Goal: Transaction & Acquisition: Purchase product/service

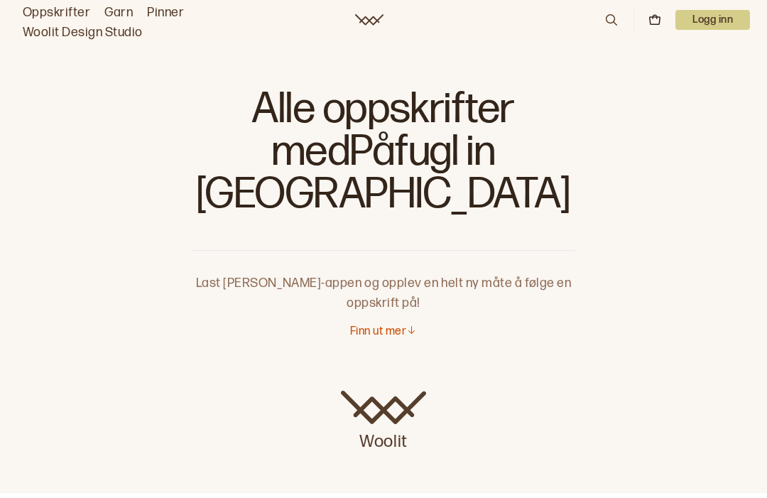
click at [399, 325] on p "Finn ut mer" at bounding box center [378, 332] width 56 height 15
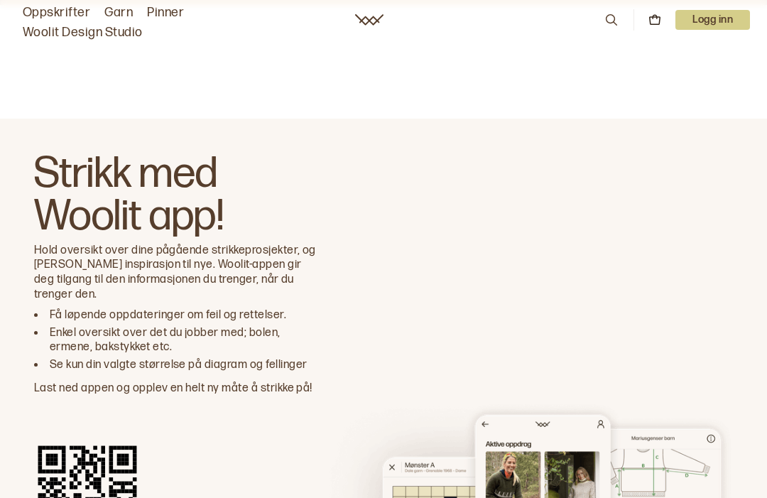
scroll to position [1504, 0]
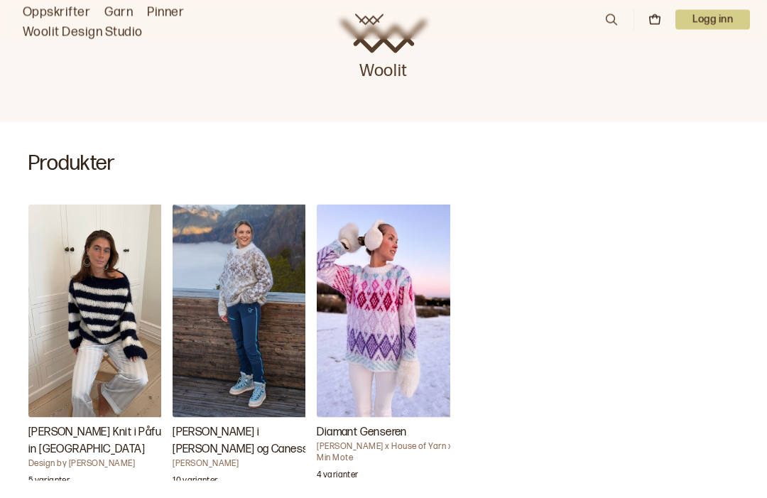
scroll to position [406, 0]
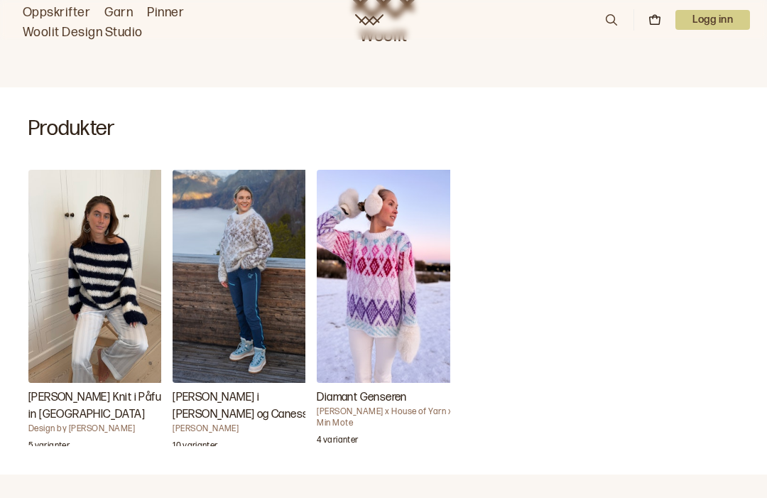
click at [386, 249] on img "Diamant Genseren" at bounding box center [388, 276] width 142 height 213
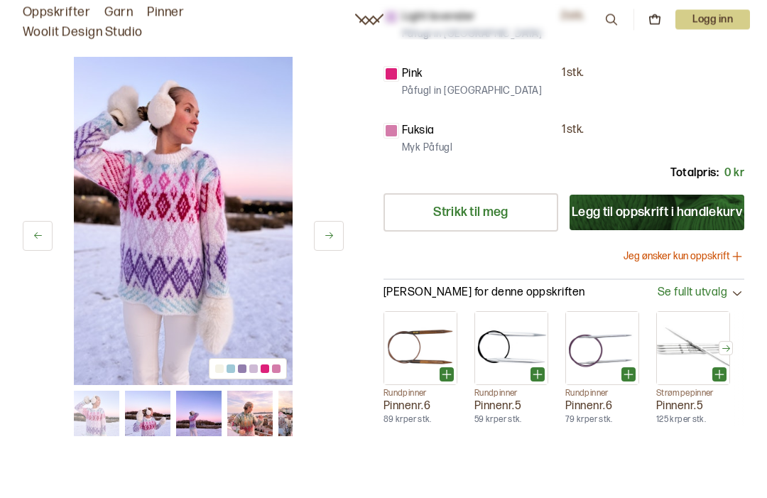
scroll to position [525, 0]
click at [688, 254] on button "Jeg ønsker kun oppskrift" at bounding box center [684, 256] width 121 height 14
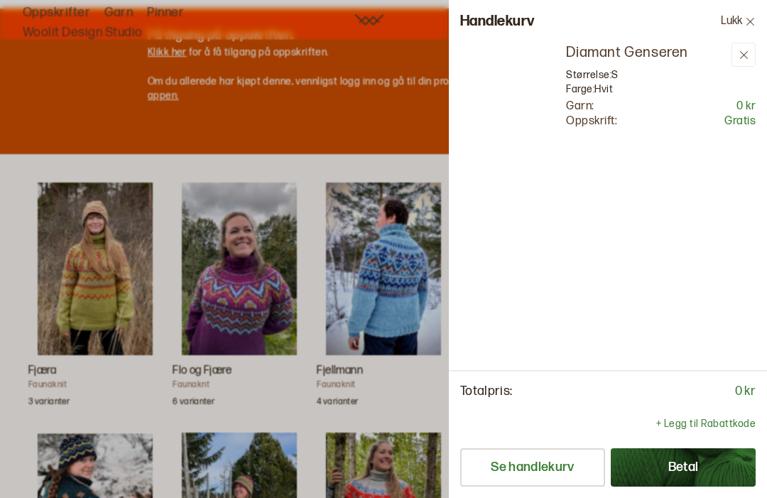
scroll to position [0, 0]
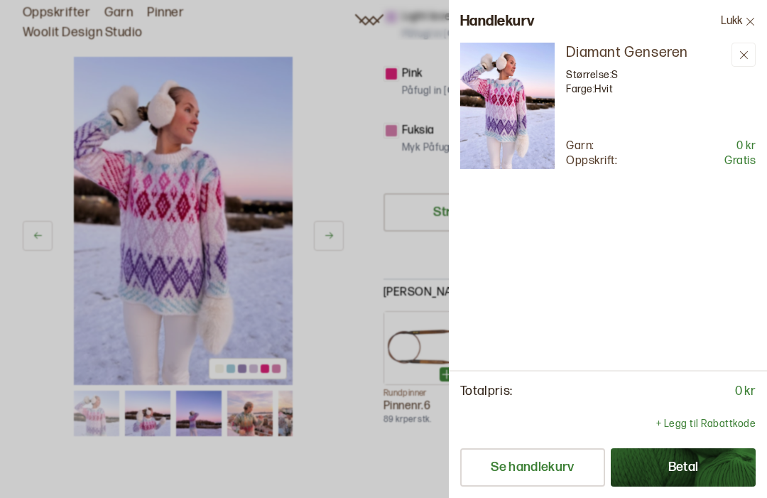
click at [42, 313] on div at bounding box center [383, 249] width 767 height 498
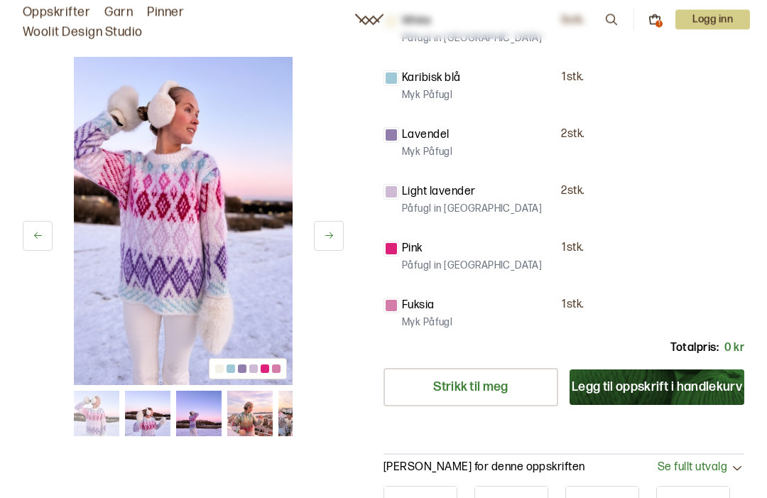
scroll to position [350, 0]
click at [685, 385] on button "Legg til oppskrift i handlekurv" at bounding box center [657, 387] width 175 height 36
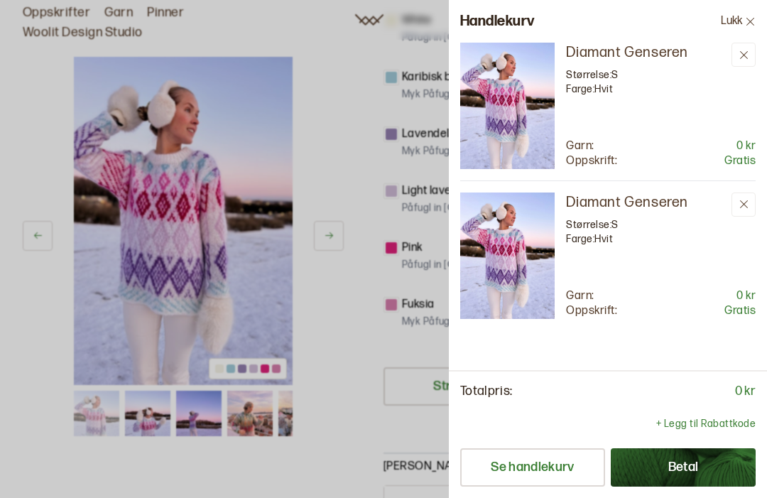
click at [745, 209] on icon at bounding box center [744, 204] width 11 height 11
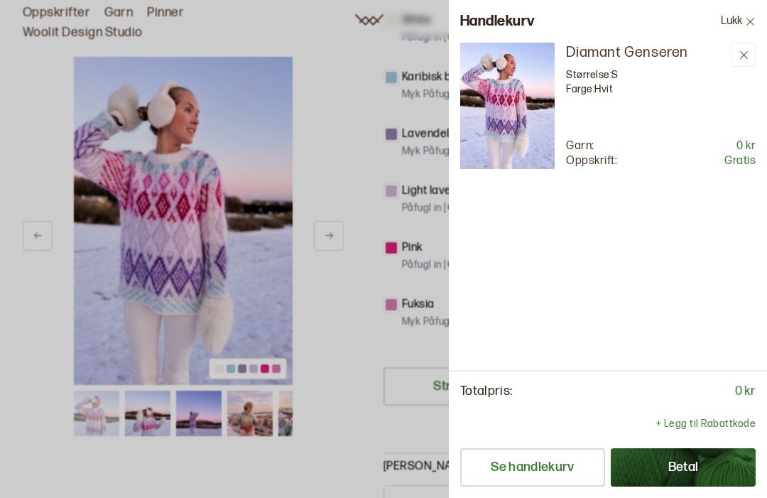
click at [683, 487] on button "Betal" at bounding box center [683, 467] width 145 height 38
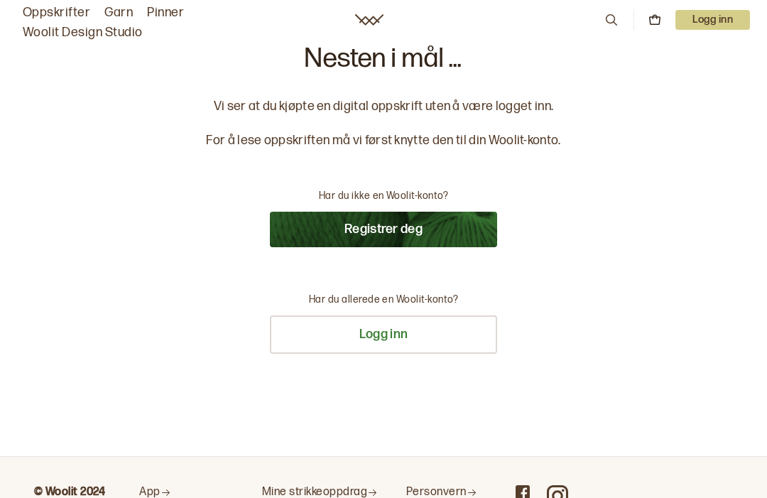
click at [408, 229] on button "Registrer deg" at bounding box center [383, 230] width 227 height 36
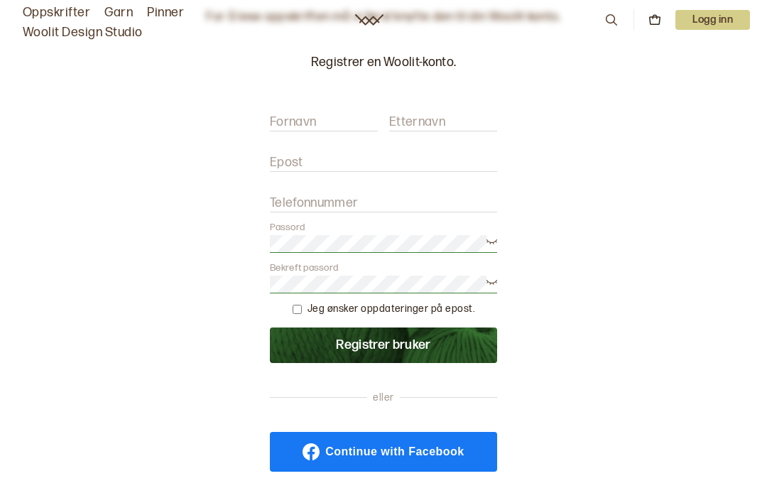
scroll to position [123, 0]
click at [319, 126] on input "Fornavn" at bounding box center [324, 123] width 108 height 18
type input "Inger J. Østensen"
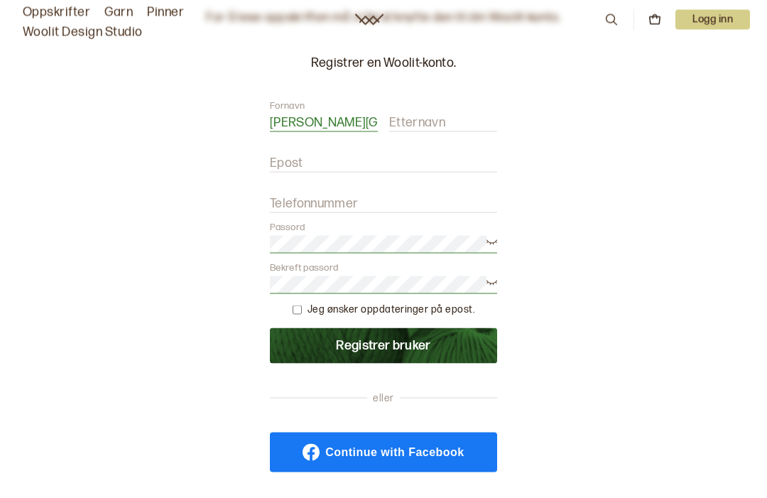
type input "Vee"
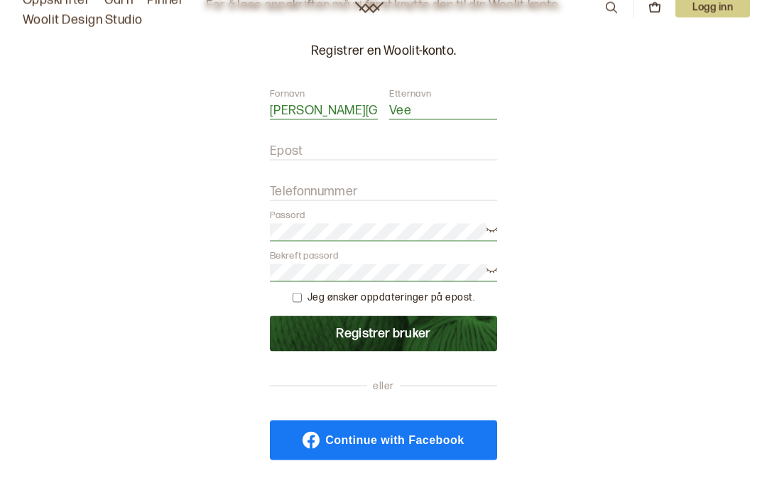
type input "smoger_xylem4q@icloud.com"
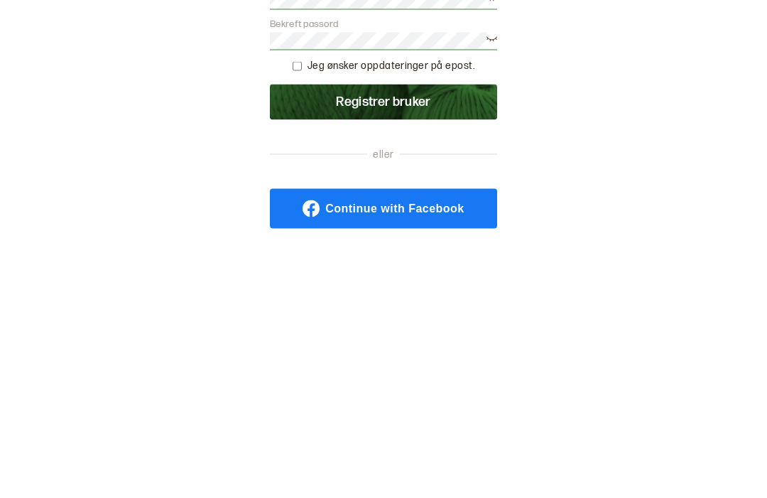
type input "95130023"
click at [423, 328] on button "Registrer bruker" at bounding box center [383, 346] width 227 height 36
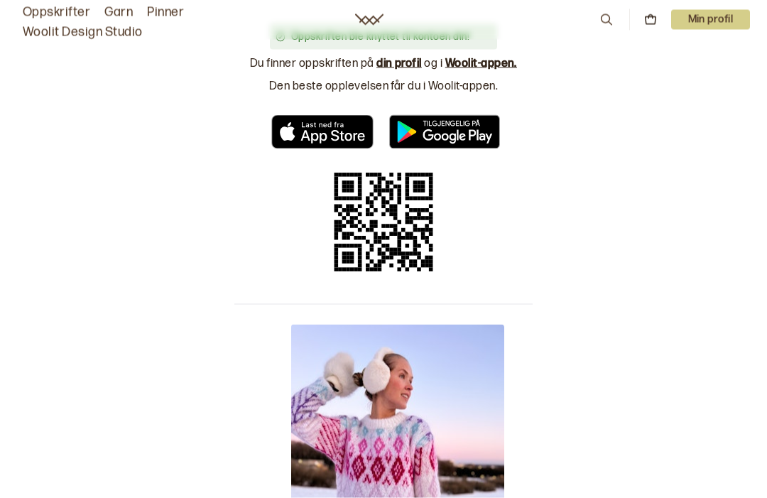
scroll to position [75, 0]
click at [715, 23] on p "Min profil" at bounding box center [711, 20] width 80 height 20
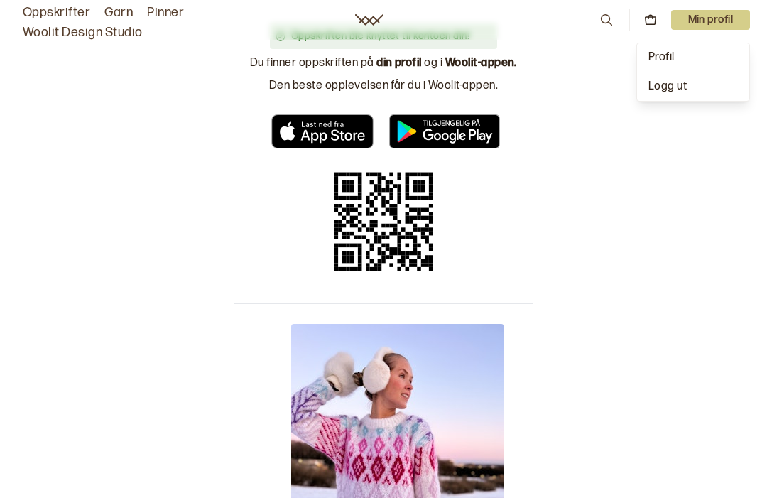
click at [673, 57] on span "Profil" at bounding box center [662, 56] width 26 height 13
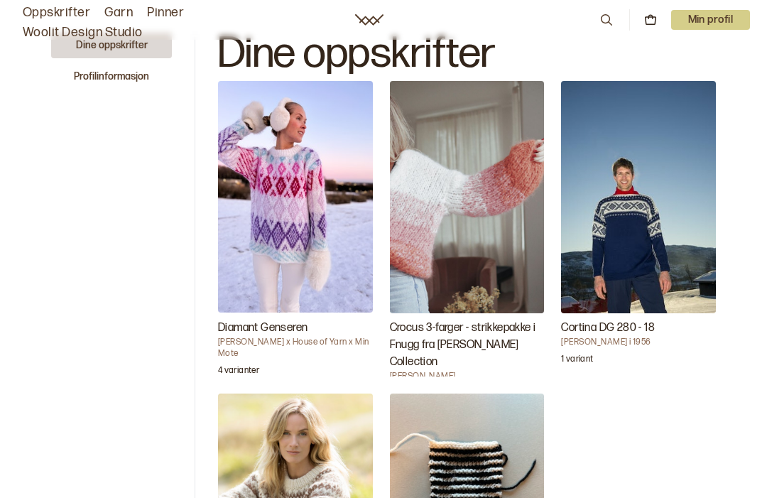
scroll to position [4, 0]
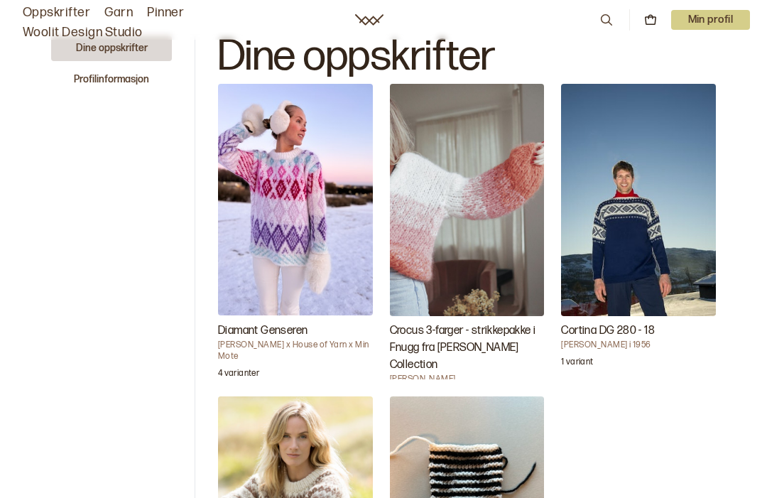
click at [291, 222] on img "Diamant Genseren" at bounding box center [295, 200] width 155 height 232
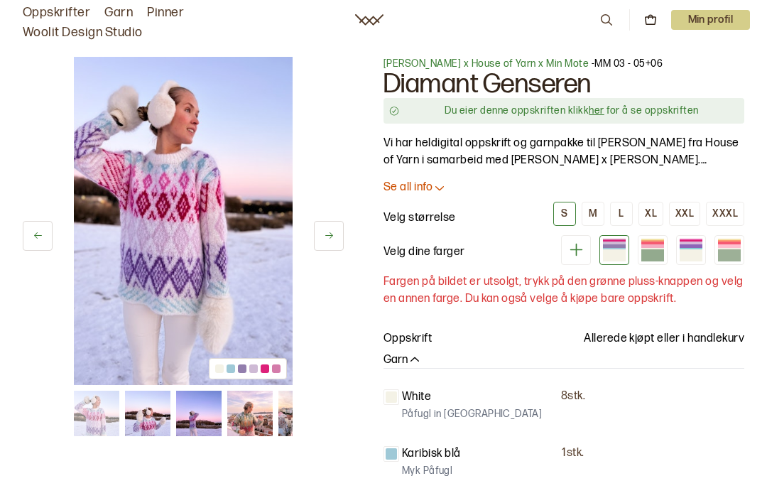
click at [603, 119] on div "Du eier denne oppskriften klikk her for å se oppskriften" at bounding box center [564, 111] width 361 height 26
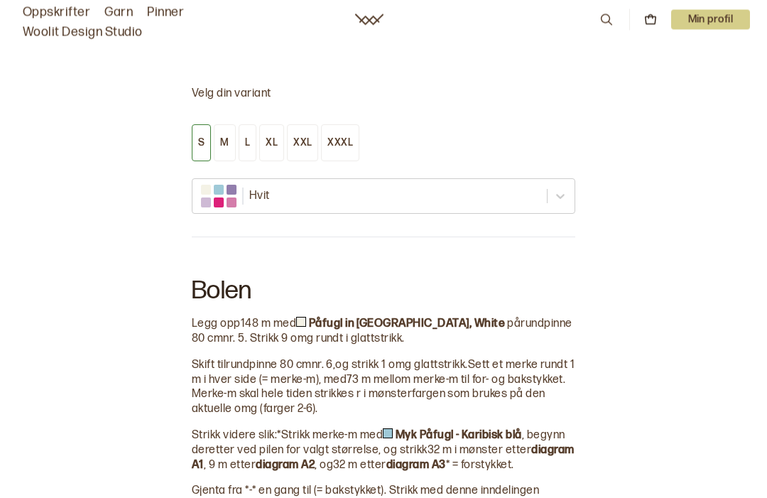
scroll to position [987, 0]
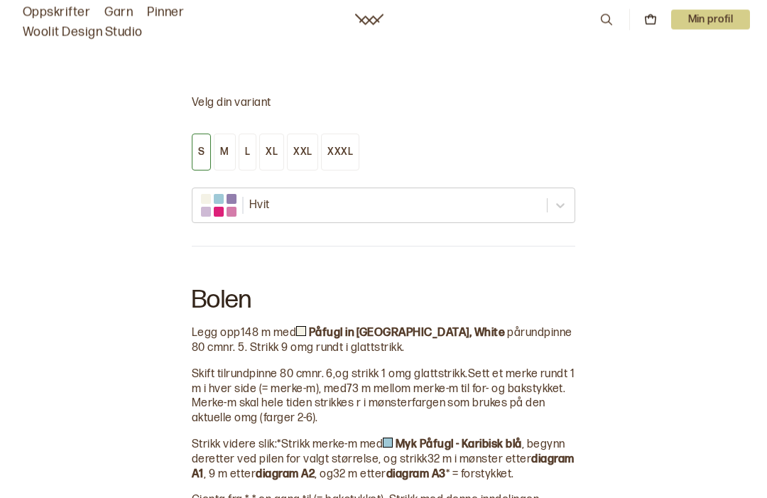
click at [269, 159] on button "XL" at bounding box center [271, 152] width 25 height 37
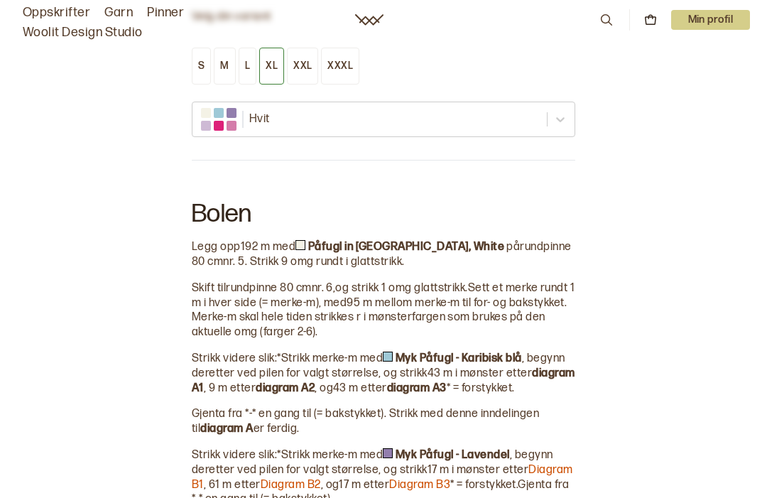
scroll to position [1075, 0]
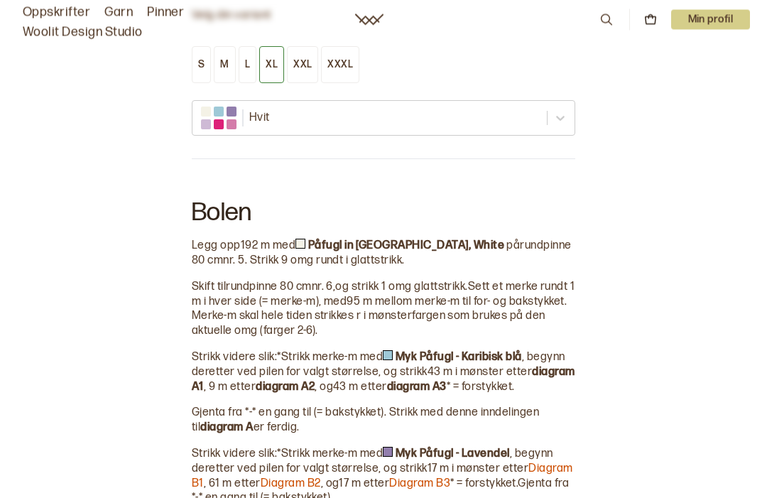
click at [301, 72] on div "XXL" at bounding box center [302, 65] width 18 height 13
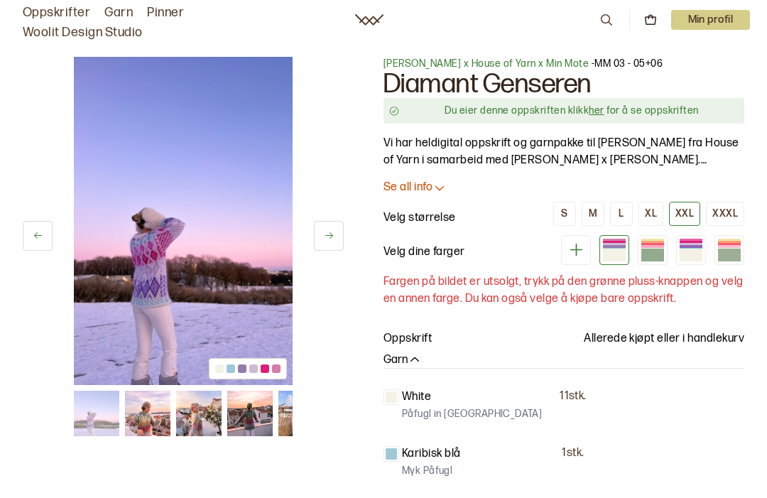
scroll to position [6, 0]
